Goal: Contribute content: Contribute content

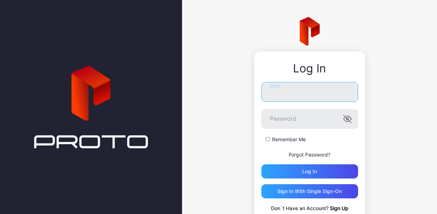
type input "**********"
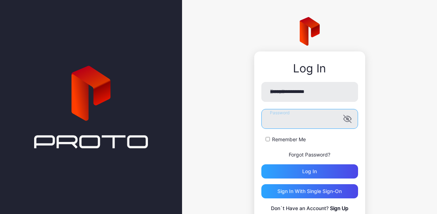
click at [303, 171] on button "Log in" at bounding box center [309, 172] width 97 height 14
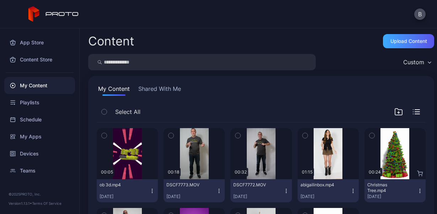
click at [383, 41] on div "Upload Content" at bounding box center [408, 41] width 51 height 14
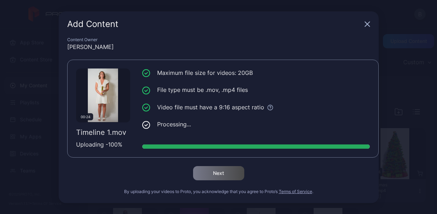
click at [216, 165] on div "Content Owner [PERSON_NAME] 00:24 Timeline 1.mov Uploading - 100 % Maximum file…" at bounding box center [219, 120] width 320 height 166
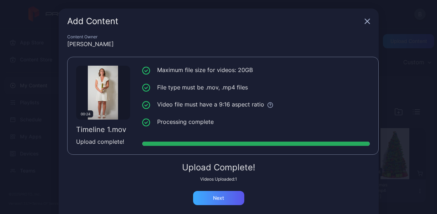
click at [212, 201] on div "Next" at bounding box center [218, 198] width 51 height 14
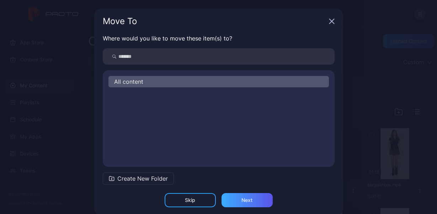
click at [231, 201] on div "Next" at bounding box center [246, 200] width 51 height 14
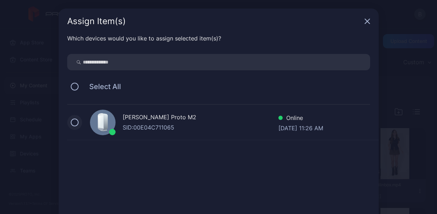
click at [72, 123] on button at bounding box center [75, 123] width 8 height 8
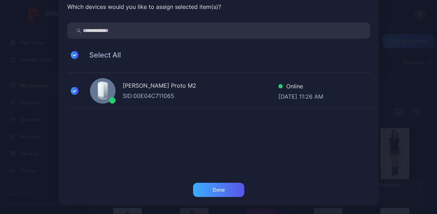
scroll to position [32, 0]
click at [201, 199] on div "Done" at bounding box center [219, 194] width 320 height 23
click at [213, 191] on div "Done" at bounding box center [219, 190] width 12 height 6
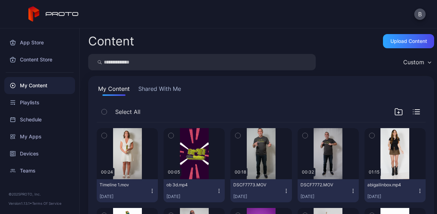
click at [237, 135] on icon "button" at bounding box center [238, 135] width 2 height 1
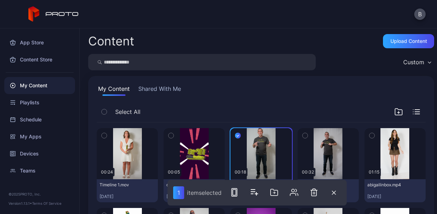
click at [303, 136] on icon "button" at bounding box center [305, 136] width 5 height 8
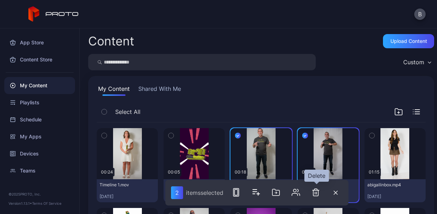
click at [314, 191] on icon "button" at bounding box center [315, 192] width 9 height 9
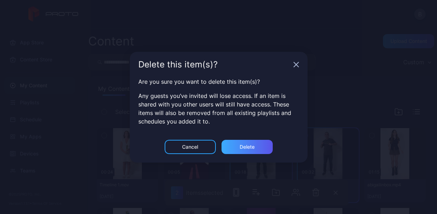
click at [257, 153] on div "Delete" at bounding box center [246, 147] width 51 height 14
